Goal: Information Seeking & Learning: Learn about a topic

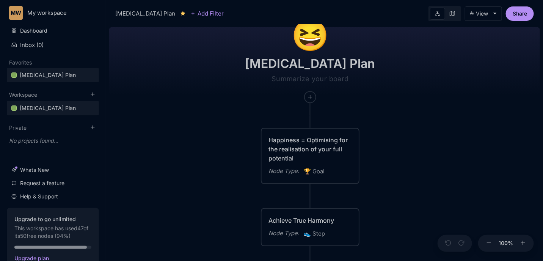
drag, startPoint x: 239, startPoint y: 158, endPoint x: 211, endPoint y: 109, distance: 57.0
click at [211, 109] on div "😆 [MEDICAL_DATA] Plan Happiness = Optimising for the realisation of your full p…" at bounding box center [324, 142] width 430 height 236
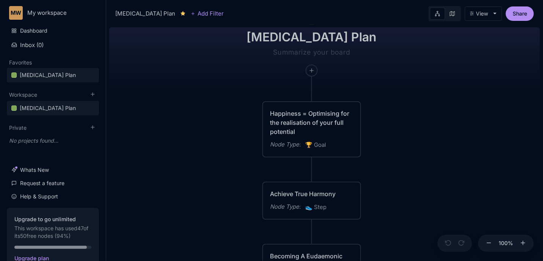
drag, startPoint x: 228, startPoint y: 107, endPoint x: 246, endPoint y: 101, distance: 18.8
click at [246, 101] on div "😆 [MEDICAL_DATA] Plan Happiness = Optimising for the realisation of your full p…" at bounding box center [324, 142] width 430 height 236
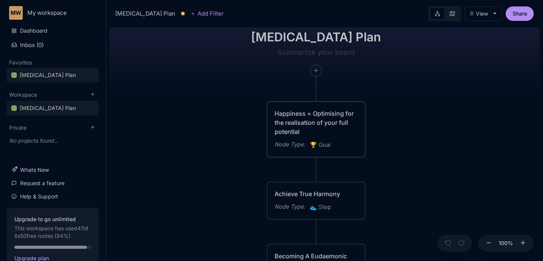
click at [285, 116] on div "Happiness = Optimising for the realisation of your full potential" at bounding box center [315, 122] width 83 height 27
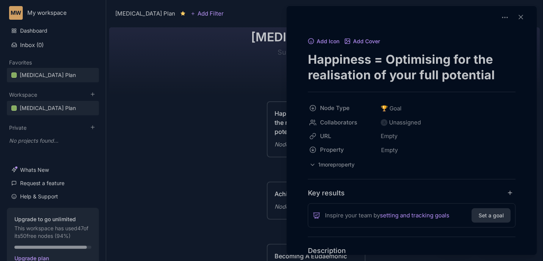
click at [247, 125] on div at bounding box center [271, 130] width 543 height 261
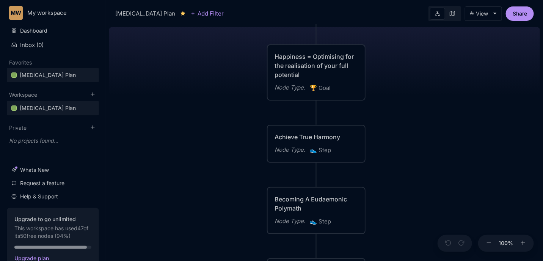
click at [285, 206] on div "Becoming A Eudaemonic Polymath" at bounding box center [315, 203] width 83 height 18
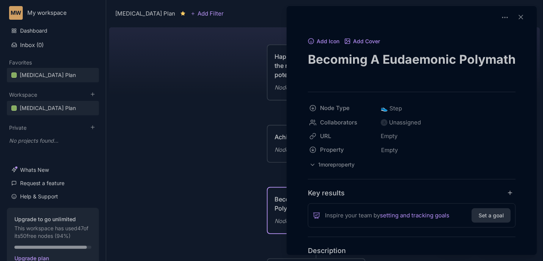
click at [253, 147] on div at bounding box center [271, 130] width 543 height 261
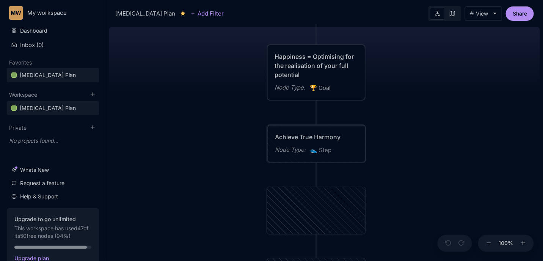
click at [276, 133] on div "Achieve True Harmony" at bounding box center [316, 136] width 83 height 9
click at [321, 134] on div "Achieve True Harmony" at bounding box center [315, 136] width 83 height 9
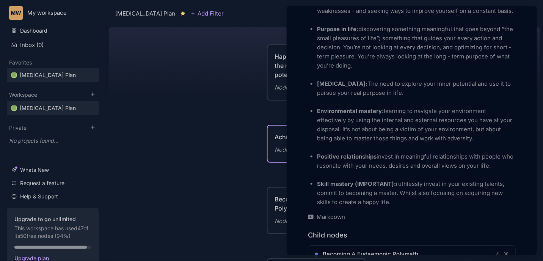
scroll to position [385, 0]
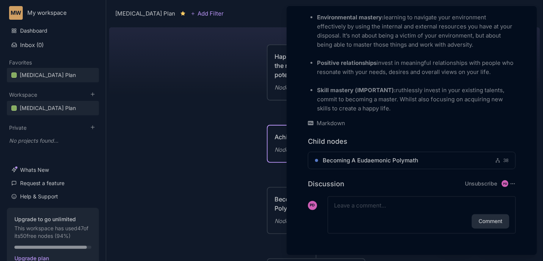
click at [230, 109] on div at bounding box center [271, 130] width 543 height 261
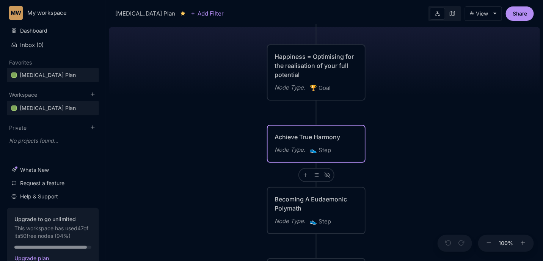
click at [289, 64] on div "Happiness = Optimising for the realisation of your full potential" at bounding box center [315, 65] width 83 height 27
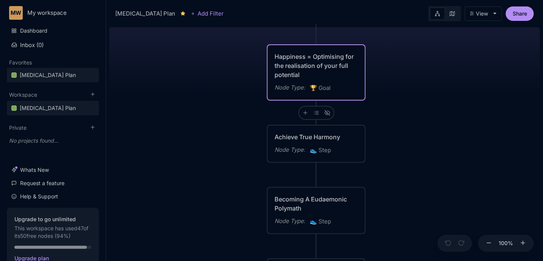
click at [289, 64] on div "Happiness = Optimising for the realisation of your full potential" at bounding box center [315, 65] width 83 height 27
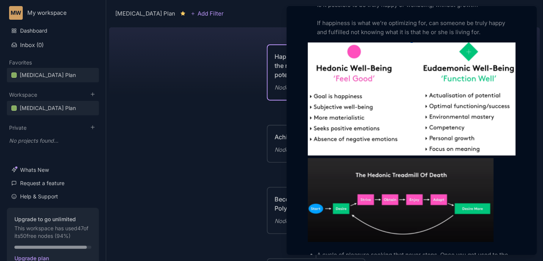
scroll to position [341, 0]
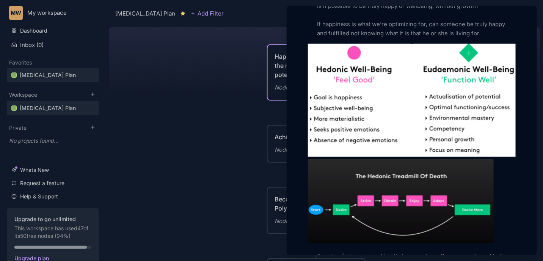
click at [179, 184] on div at bounding box center [271, 130] width 543 height 261
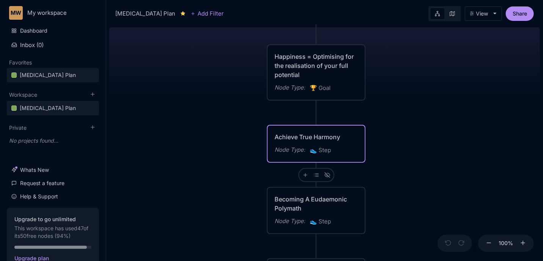
click at [289, 202] on div "Becoming A Eudaemonic Polymath" at bounding box center [315, 203] width 83 height 18
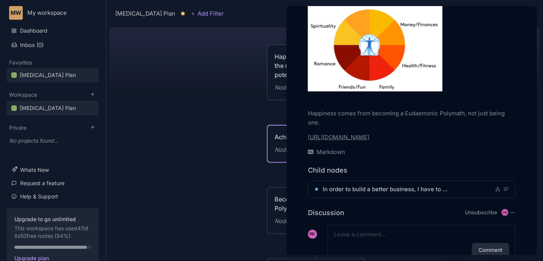
scroll to position [542, 0]
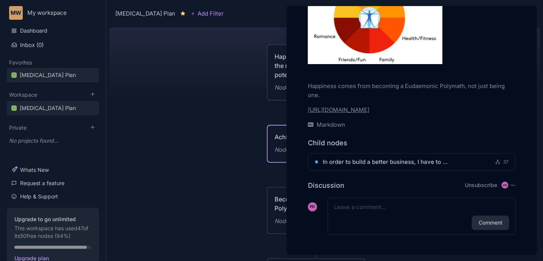
click at [233, 129] on div at bounding box center [271, 130] width 543 height 261
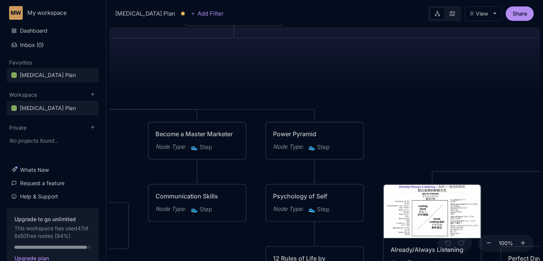
drag, startPoint x: 368, startPoint y: 156, endPoint x: 287, endPoint y: 87, distance: 106.4
click at [267, 78] on div "😆 [MEDICAL_DATA] Plan Happiness = Optimising for the realisation of your full p…" at bounding box center [324, 142] width 430 height 236
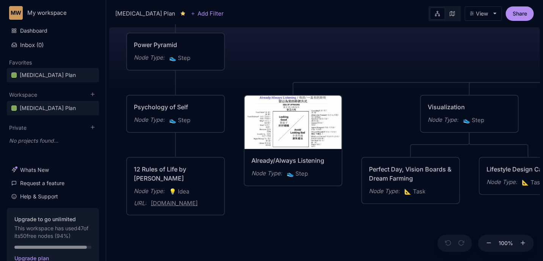
drag, startPoint x: 389, startPoint y: 106, endPoint x: 265, endPoint y: 23, distance: 149.0
click at [265, 23] on div "[MEDICAL_DATA] Plan Add Filter View Share 😆 [MEDICAL_DATA] Plan Happiness = Opt…" at bounding box center [324, 130] width 437 height 261
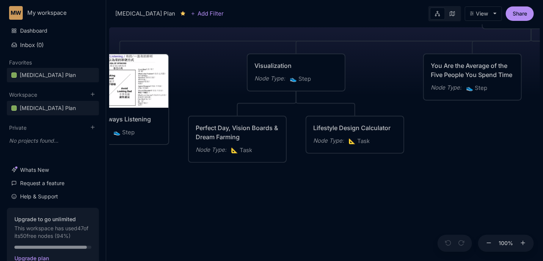
drag, startPoint x: 405, startPoint y: 59, endPoint x: 235, endPoint y: 20, distance: 174.8
click at [236, 19] on div "[MEDICAL_DATA] Plan Add Filter View Share 😆 [MEDICAL_DATA] Plan Happiness = Opt…" at bounding box center [324, 130] width 437 height 261
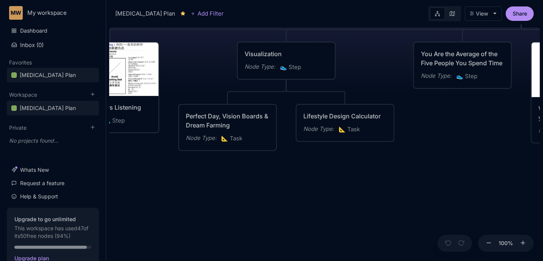
drag, startPoint x: 386, startPoint y: 199, endPoint x: 226, endPoint y: 95, distance: 190.1
click at [226, 95] on div "😆 [MEDICAL_DATA] Plan Happiness = Optimising for the realisation of your full p…" at bounding box center [324, 142] width 430 height 236
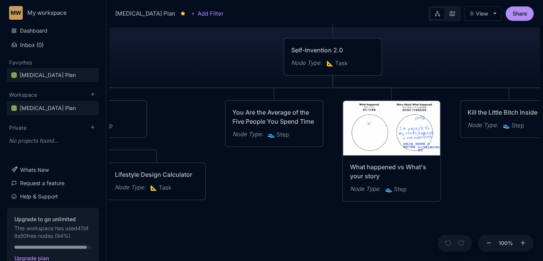
drag, startPoint x: 338, startPoint y: 124, endPoint x: 300, endPoint y: 274, distance: 154.7
click at [300, 260] on html "MW My workspace Dashboard Inbox ( 0 ) Favorites [MEDICAL_DATA] Plan To pick up …" at bounding box center [271, 130] width 543 height 261
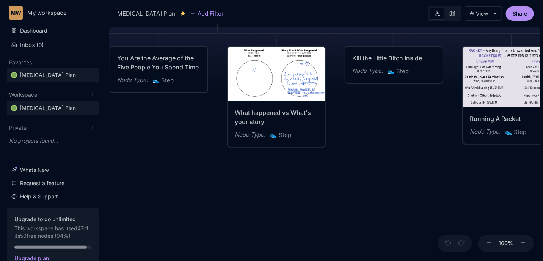
drag, startPoint x: 296, startPoint y: 216, endPoint x: 269, endPoint y: 180, distance: 44.9
click at [178, 165] on div "😆 [MEDICAL_DATA] Plan Happiness = Optimising for the realisation of your full p…" at bounding box center [324, 142] width 430 height 236
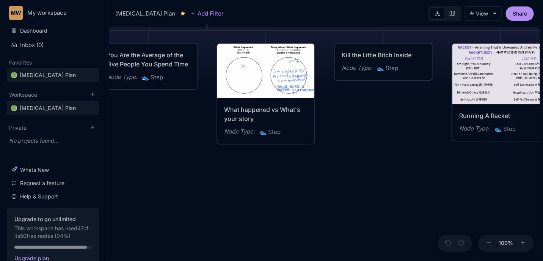
drag, startPoint x: 377, startPoint y: 178, endPoint x: 169, endPoint y: 164, distance: 207.7
click at [169, 164] on div "😆 [MEDICAL_DATA] Plan Happiness = Optimising for the realisation of your full p…" at bounding box center [324, 142] width 430 height 236
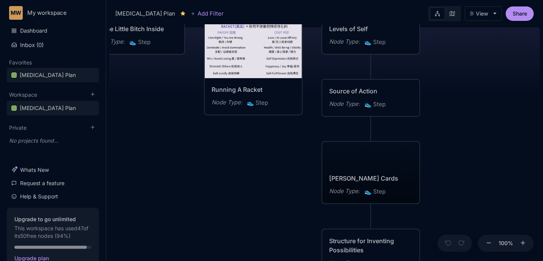
drag, startPoint x: 318, startPoint y: 176, endPoint x: 138, endPoint y: 130, distance: 185.6
click at [136, 131] on div "😆 [MEDICAL_DATA] Plan Happiness = Optimising for the realisation of your full p…" at bounding box center [324, 142] width 430 height 236
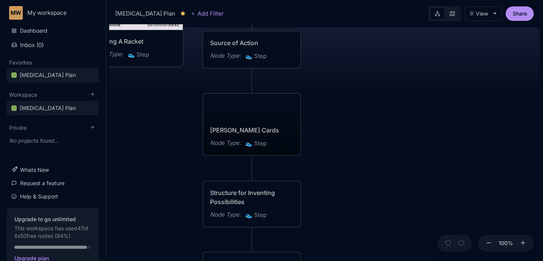
drag, startPoint x: 120, startPoint y: 158, endPoint x: 326, endPoint y: 75, distance: 221.7
click at [326, 66] on div "😆 [MEDICAL_DATA] Plan Happiness = Optimising for the realisation of your full p…" at bounding box center [324, 142] width 430 height 236
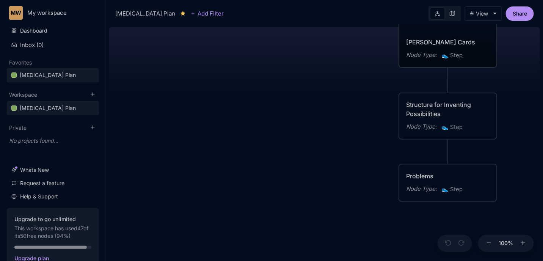
drag, startPoint x: 308, startPoint y: 90, endPoint x: 336, endPoint y: 100, distance: 30.2
click at [396, 72] on div "😆 [MEDICAL_DATA] Plan Happiness = Optimising for the realisation of your full p…" at bounding box center [324, 142] width 430 height 236
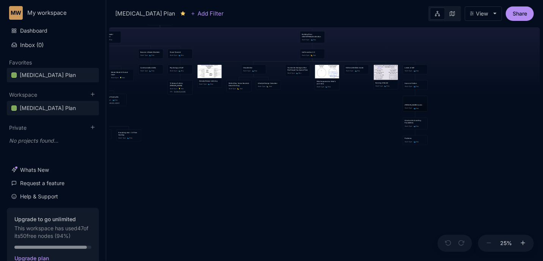
drag, startPoint x: 188, startPoint y: 139, endPoint x: 292, endPoint y: 168, distance: 108.3
click at [291, 171] on div "😆 [MEDICAL_DATA] Plan Happiness = Optimising for the realisation of your full p…" at bounding box center [324, 142] width 430 height 236
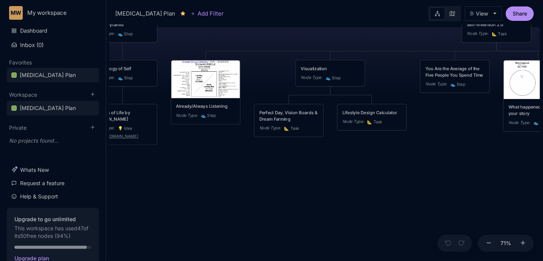
drag, startPoint x: 244, startPoint y: 115, endPoint x: 250, endPoint y: 219, distance: 104.0
click at [250, 219] on div "😆 [MEDICAL_DATA] Plan Happiness = Optimising for the realisation of your full p…" at bounding box center [324, 142] width 430 height 236
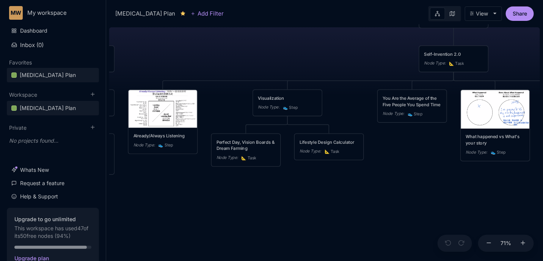
drag, startPoint x: 293, startPoint y: 196, endPoint x: 252, endPoint y: 207, distance: 42.0
click at [252, 207] on div "😆 [MEDICAL_DATA] Plan Happiness = Optimising for the realisation of your full p…" at bounding box center [324, 142] width 430 height 236
click at [304, 142] on div "Lifestyle Design Calculator" at bounding box center [328, 142] width 59 height 6
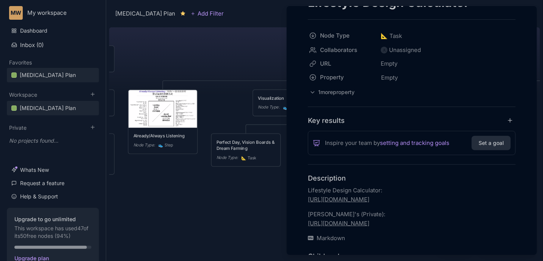
scroll to position [85, 0]
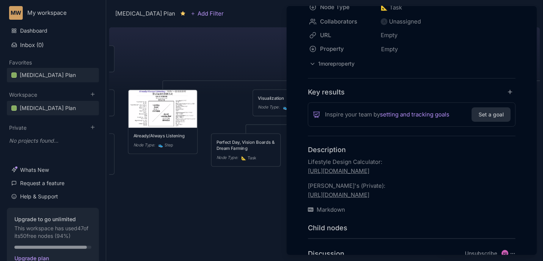
click at [325, 175] on p "Lifestyle Design Calculator: [URL][DOMAIN_NAME]" at bounding box center [412, 166] width 208 height 18
type input "[URL][DOMAIN_NAME]"
click at [344, 199] on p "Cordon's (Private): [URL][DOMAIN_NAME]" at bounding box center [412, 190] width 208 height 18
type input "[URL][DOMAIN_NAME]"
click at [352, 175] on p "Lifestyle Design Calculator: [URL][DOMAIN_NAME]" at bounding box center [412, 166] width 208 height 18
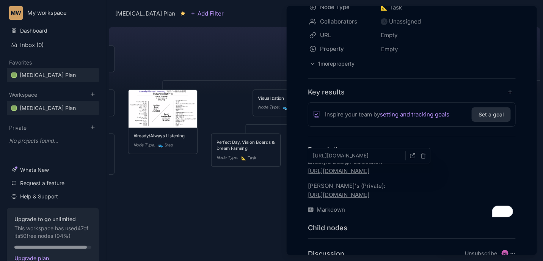
type input "[URL][DOMAIN_NAME]"
drag, startPoint x: 351, startPoint y: 199, endPoint x: 350, endPoint y: 217, distance: 18.2
click at [351, 199] on p "Cordon's (Private): [URL][DOMAIN_NAME]" at bounding box center [412, 190] width 208 height 18
click at [428, 190] on button "button" at bounding box center [432, 188] width 11 height 11
click at [214, 57] on div at bounding box center [271, 130] width 543 height 261
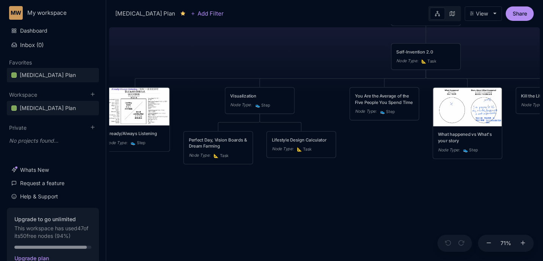
drag, startPoint x: 304, startPoint y: 56, endPoint x: 260, endPoint y: 56, distance: 43.2
click at [260, 56] on div "😆 [MEDICAL_DATA] Plan Happiness = Optimising for the realisation of your full p…" at bounding box center [324, 142] width 430 height 236
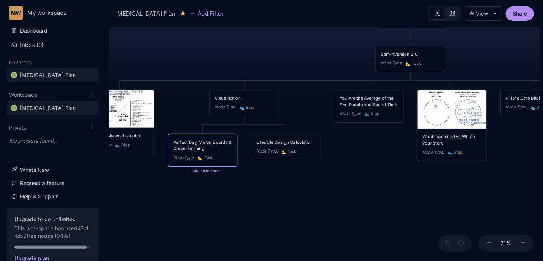
click at [206, 147] on div "Perfect Day, Vision Boards & Dream Farming" at bounding box center [202, 145] width 59 height 13
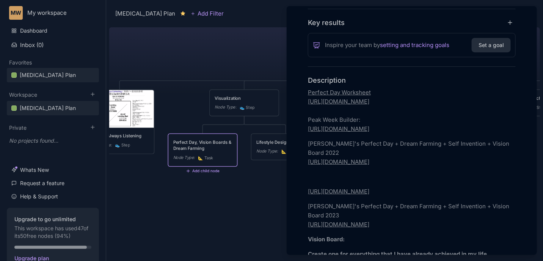
scroll to position [171, 0]
click at [331, 166] on p "[PERSON_NAME]'s Perfect Day + Dream Farming + Self Invention + Vision Board 202…" at bounding box center [412, 152] width 208 height 27
type input "[URL][DOMAIN_NAME]"
click at [340, 132] on link "[URL][DOMAIN_NAME]" at bounding box center [338, 128] width 61 height 7
type input "[URL][DOMAIN_NAME]"
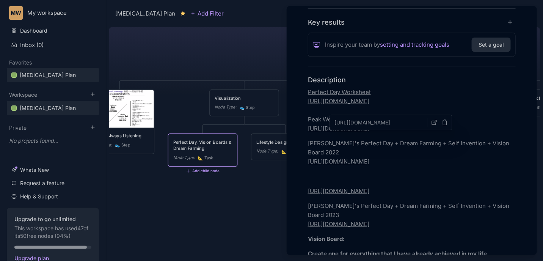
click at [347, 105] on link "[URL][DOMAIN_NAME]" at bounding box center [338, 100] width 61 height 7
click at [363, 87] on input "[URL][DOMAIN_NAME]" at bounding box center [368, 85] width 96 height 9
click at [420, 87] on icon "button" at bounding box center [423, 86] width 6 height 6
click at [211, 49] on div at bounding box center [271, 130] width 543 height 261
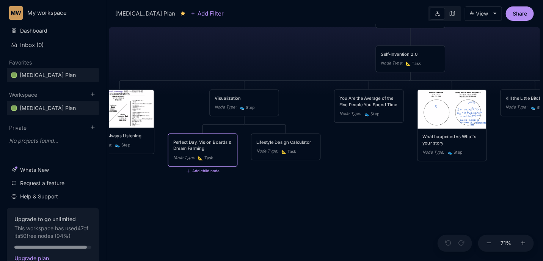
click at [223, 100] on div "Visualization" at bounding box center [243, 98] width 59 height 6
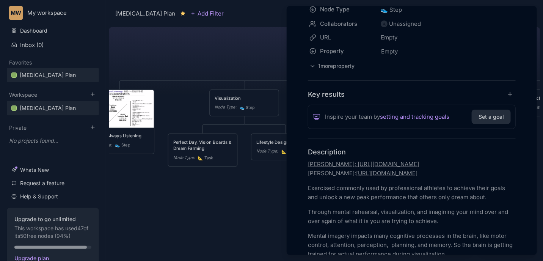
scroll to position [85, 0]
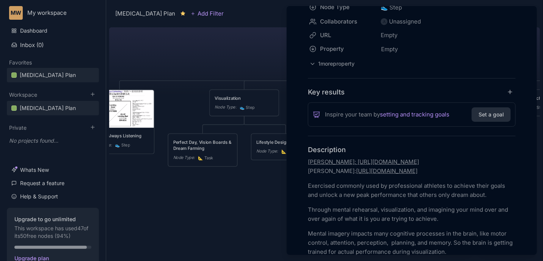
click at [361, 162] on link "[PERSON_NAME]: [URL][DOMAIN_NAME]" at bounding box center [363, 161] width 111 height 7
type input "[URL][DOMAIN_NAME]"
click at [410, 169] on link "[URL][DOMAIN_NAME]" at bounding box center [386, 170] width 61 height 7
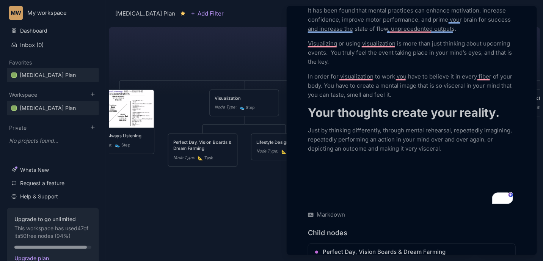
scroll to position [380, 0]
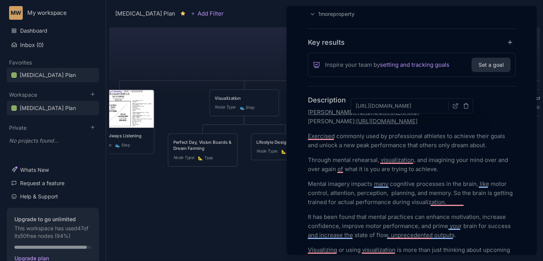
click at [368, 166] on p "Through mental rehearsal, visualization, and imagining your mind over and over …" at bounding box center [412, 164] width 208 height 18
click at [240, 186] on div at bounding box center [271, 130] width 543 height 261
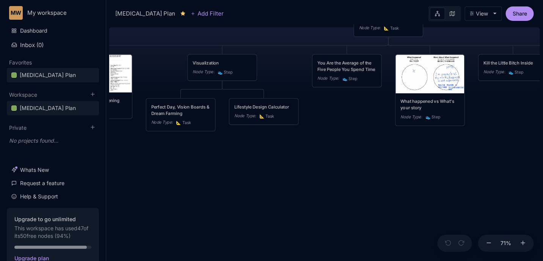
drag, startPoint x: 239, startPoint y: 185, endPoint x: 228, endPoint y: 134, distance: 52.2
click at [227, 134] on div "😆 [MEDICAL_DATA] Plan Happiness = Optimising for the realisation of your full p…" at bounding box center [324, 142] width 430 height 236
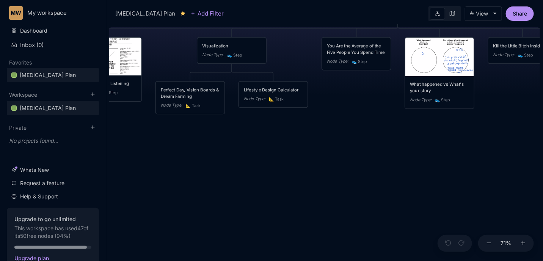
click at [241, 150] on div "😆 [MEDICAL_DATA] Plan Happiness = Optimising for the realisation of your full p…" at bounding box center [324, 142] width 430 height 236
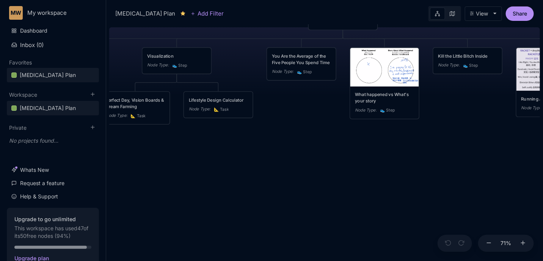
drag, startPoint x: 363, startPoint y: 120, endPoint x: 317, endPoint y: 150, distance: 54.5
click at [308, 131] on div "😆 [MEDICAL_DATA] Plan Happiness = Optimising for the realisation of your full p…" at bounding box center [324, 142] width 430 height 236
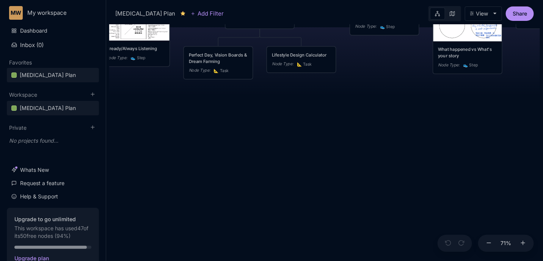
drag, startPoint x: 352, startPoint y: 184, endPoint x: 436, endPoint y: 139, distance: 94.8
click at [436, 139] on div "😆 [MEDICAL_DATA] Plan Happiness = Optimising for the realisation of your full p…" at bounding box center [324, 142] width 430 height 236
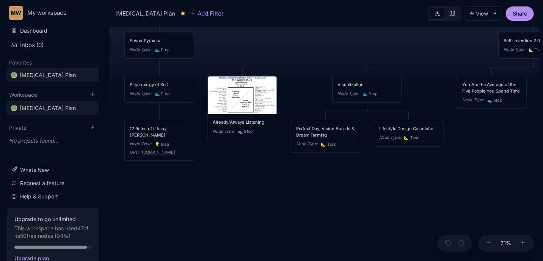
drag, startPoint x: 316, startPoint y: 124, endPoint x: 324, endPoint y: 163, distance: 39.8
click at [404, 202] on div "😆 [MEDICAL_DATA] Plan Happiness = Optimising for the realisation of your full p…" at bounding box center [324, 142] width 430 height 236
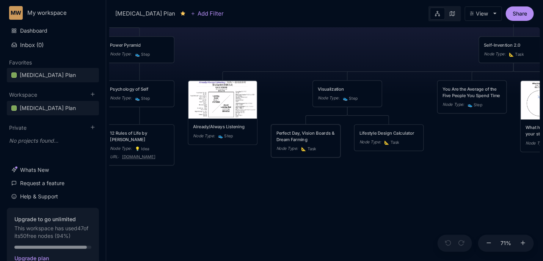
click at [305, 135] on div "Perfect Day, Vision Boards & Dream Farming" at bounding box center [305, 136] width 59 height 13
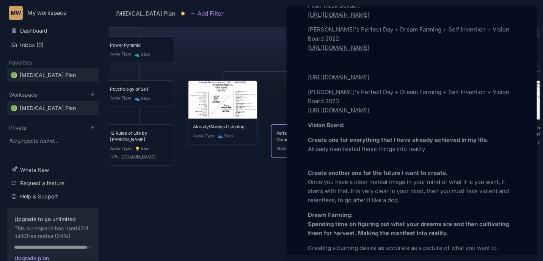
click at [371, 143] on strong "Create one for everything that I have already achieved in my life." at bounding box center [398, 139] width 181 height 7
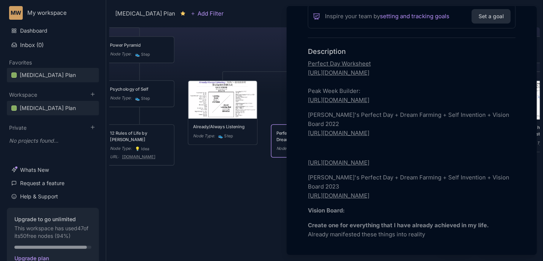
click at [357, 199] on link "[URL][DOMAIN_NAME]" at bounding box center [338, 195] width 61 height 7
click at [391, 210] on icon "button" at bounding box center [393, 208] width 6 height 6
